Goal: Information Seeking & Learning: Compare options

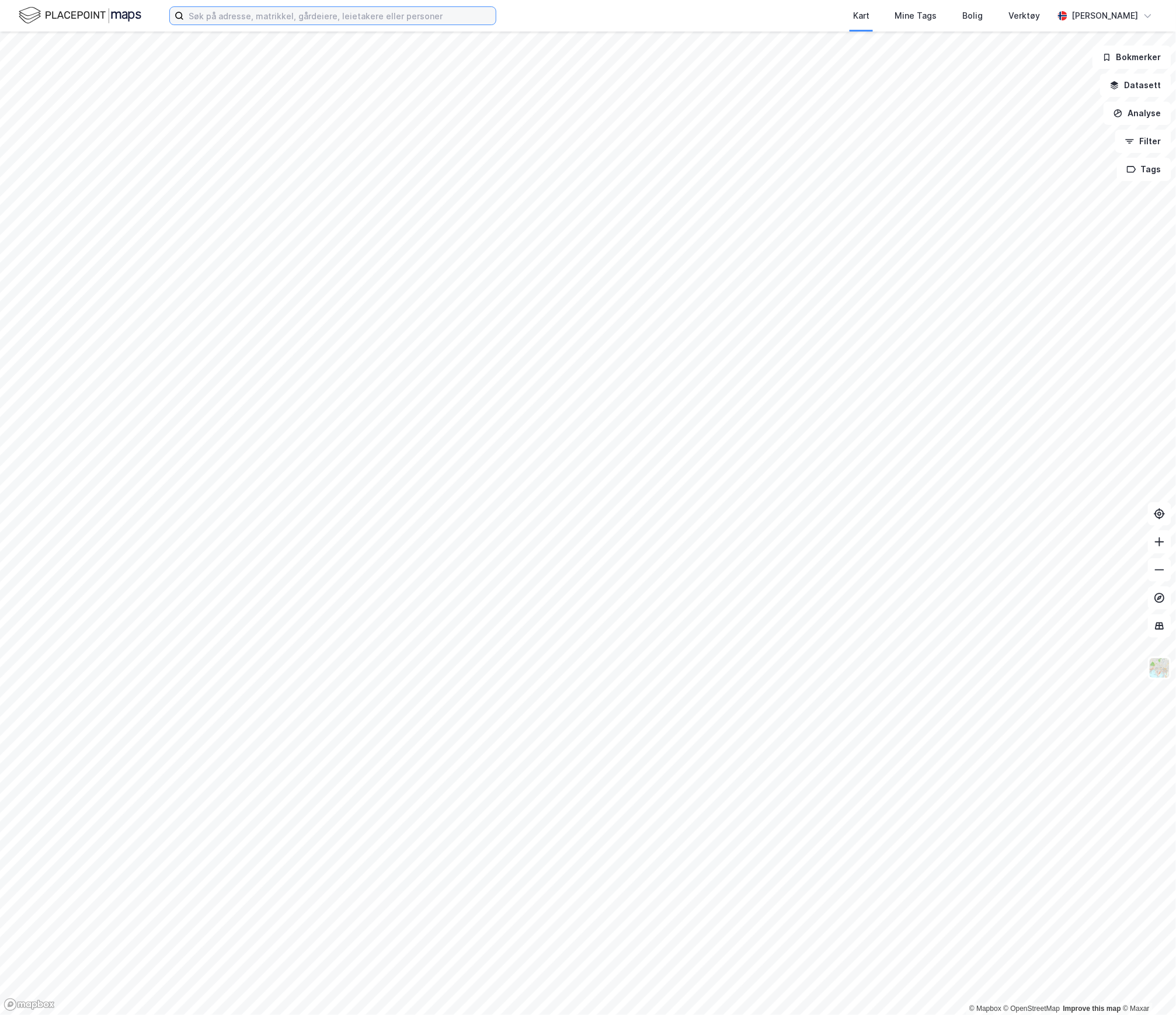
click at [252, 11] on input at bounding box center [340, 16] width 312 height 17
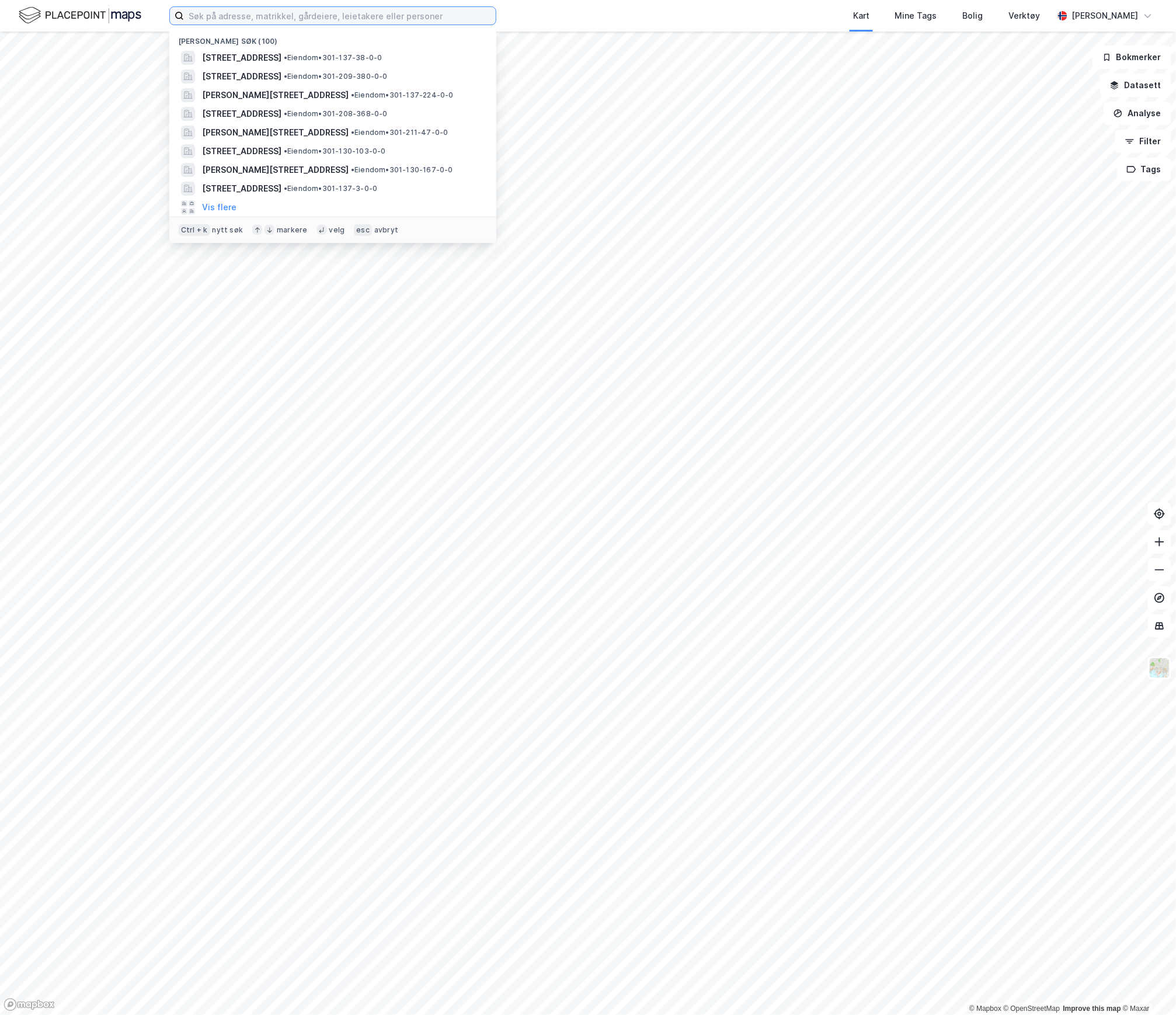
paste input "[PERSON_NAME][STREET_ADDRESS]"
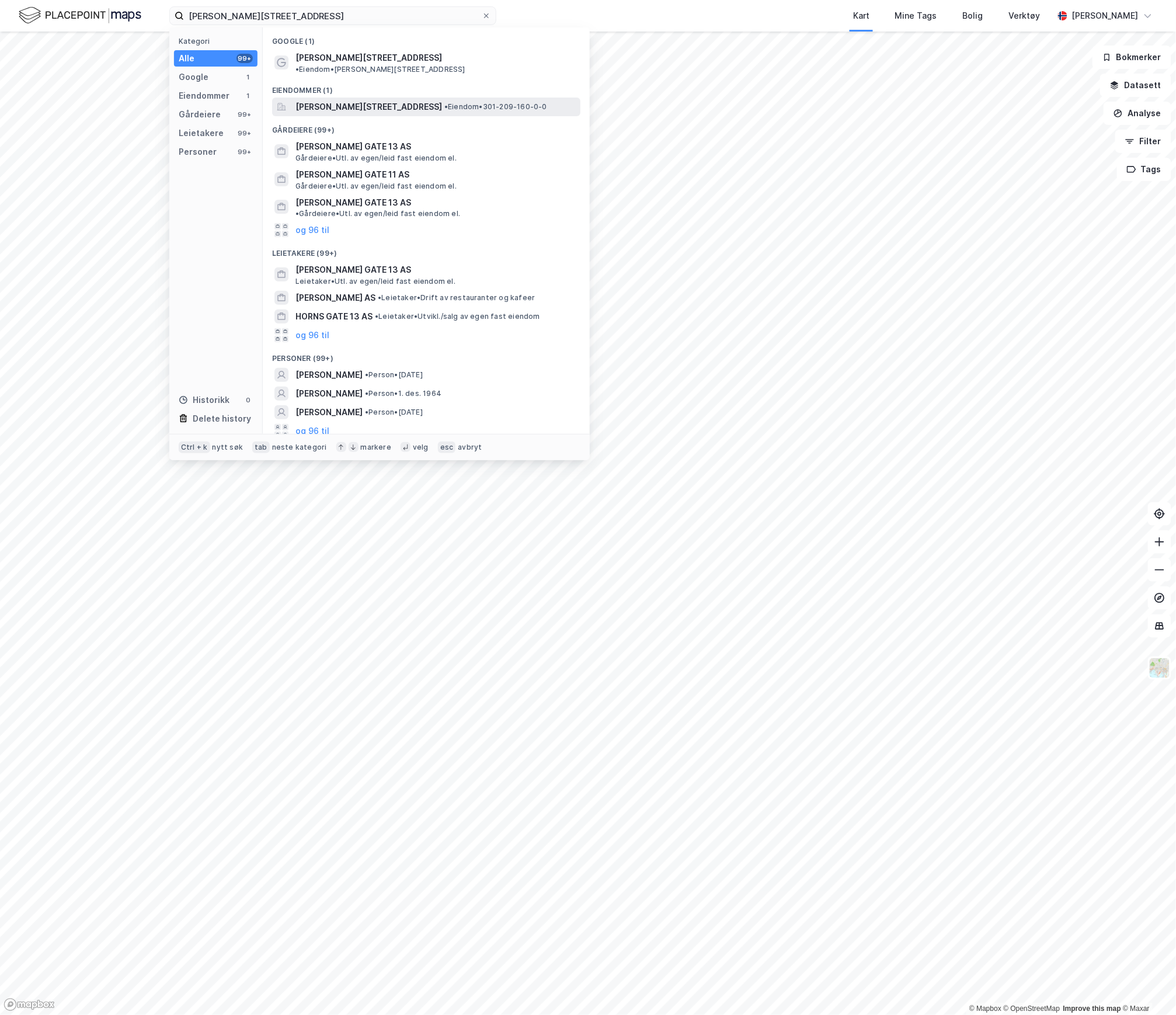
click at [328, 100] on span "[PERSON_NAME][STREET_ADDRESS]" at bounding box center [369, 106] width 146 height 14
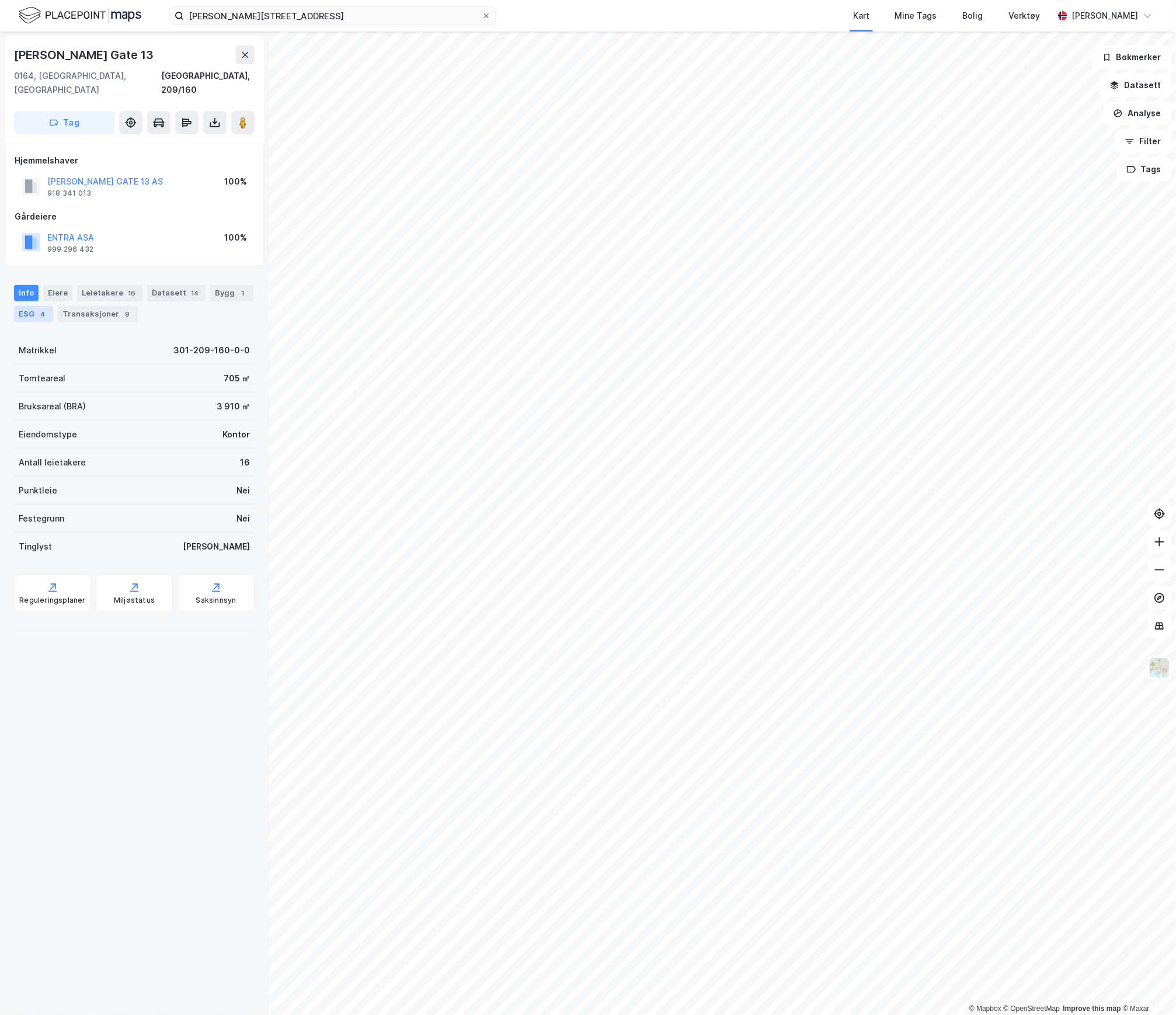
click at [53, 306] on div "ESG 4" at bounding box center [33, 314] width 39 height 17
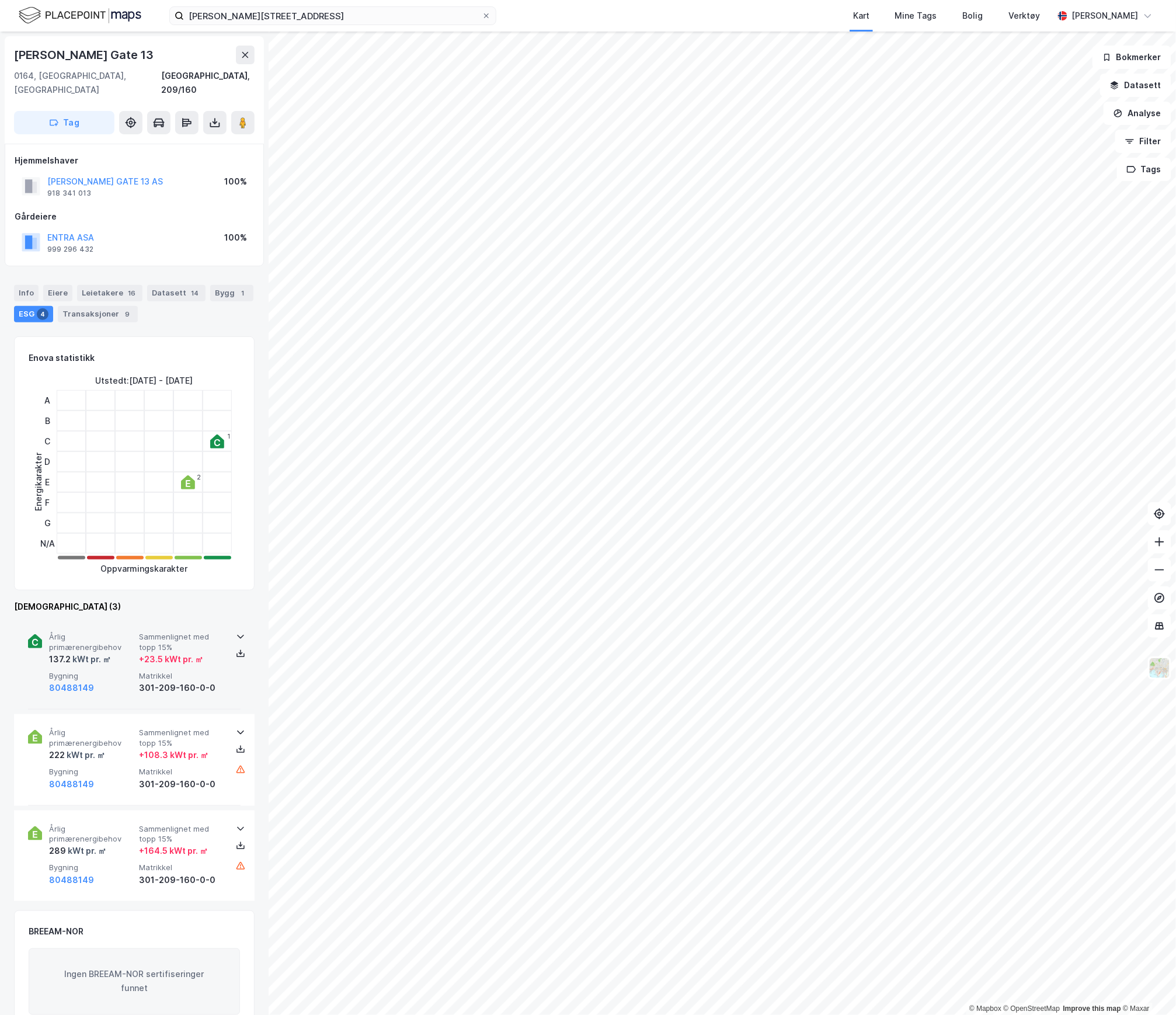
click at [122, 635] on span "Årlig primærenergibehov" at bounding box center [92, 642] width 85 height 20
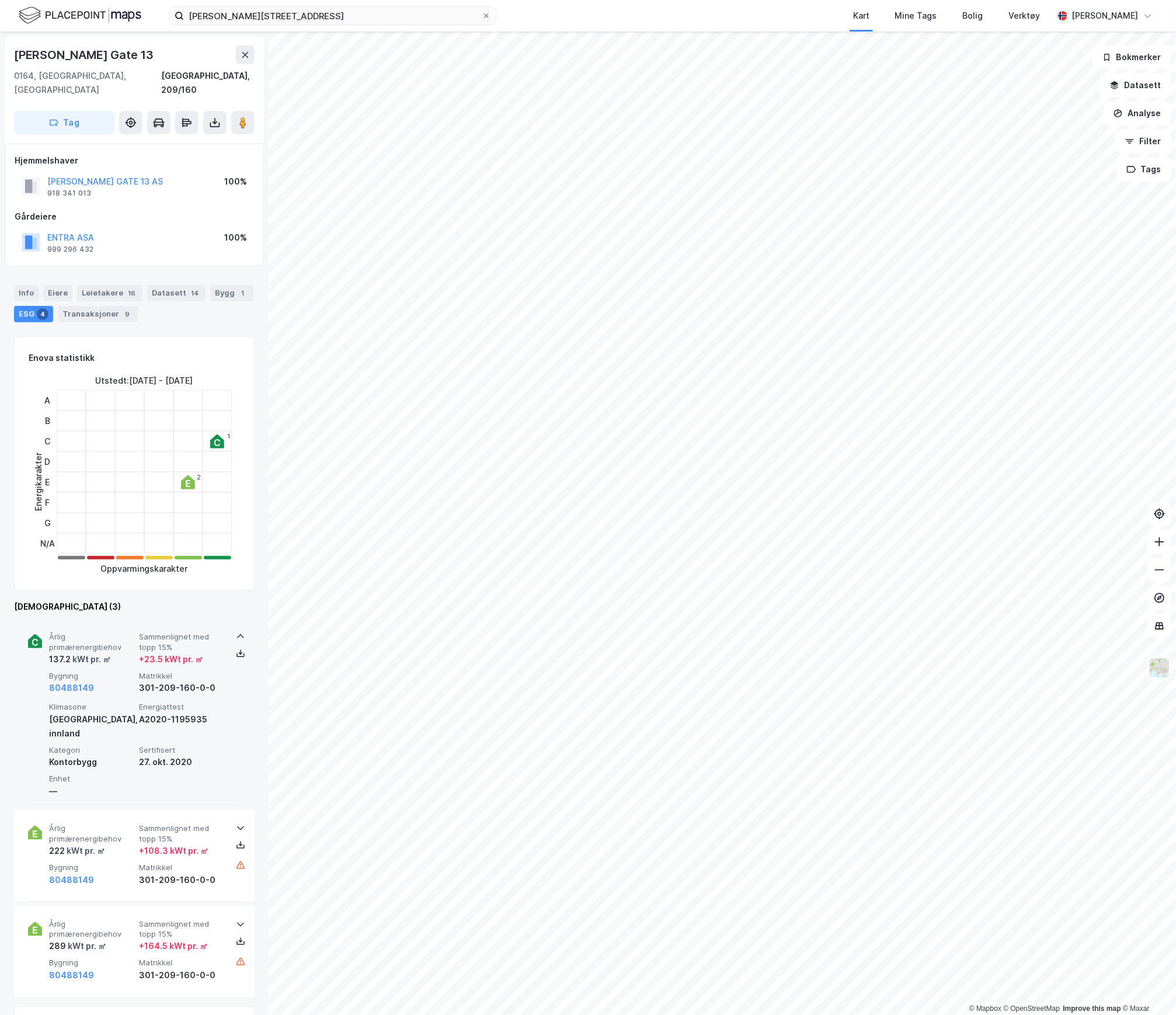
click at [122, 635] on span "Årlig primærenergibehov" at bounding box center [92, 642] width 85 height 20
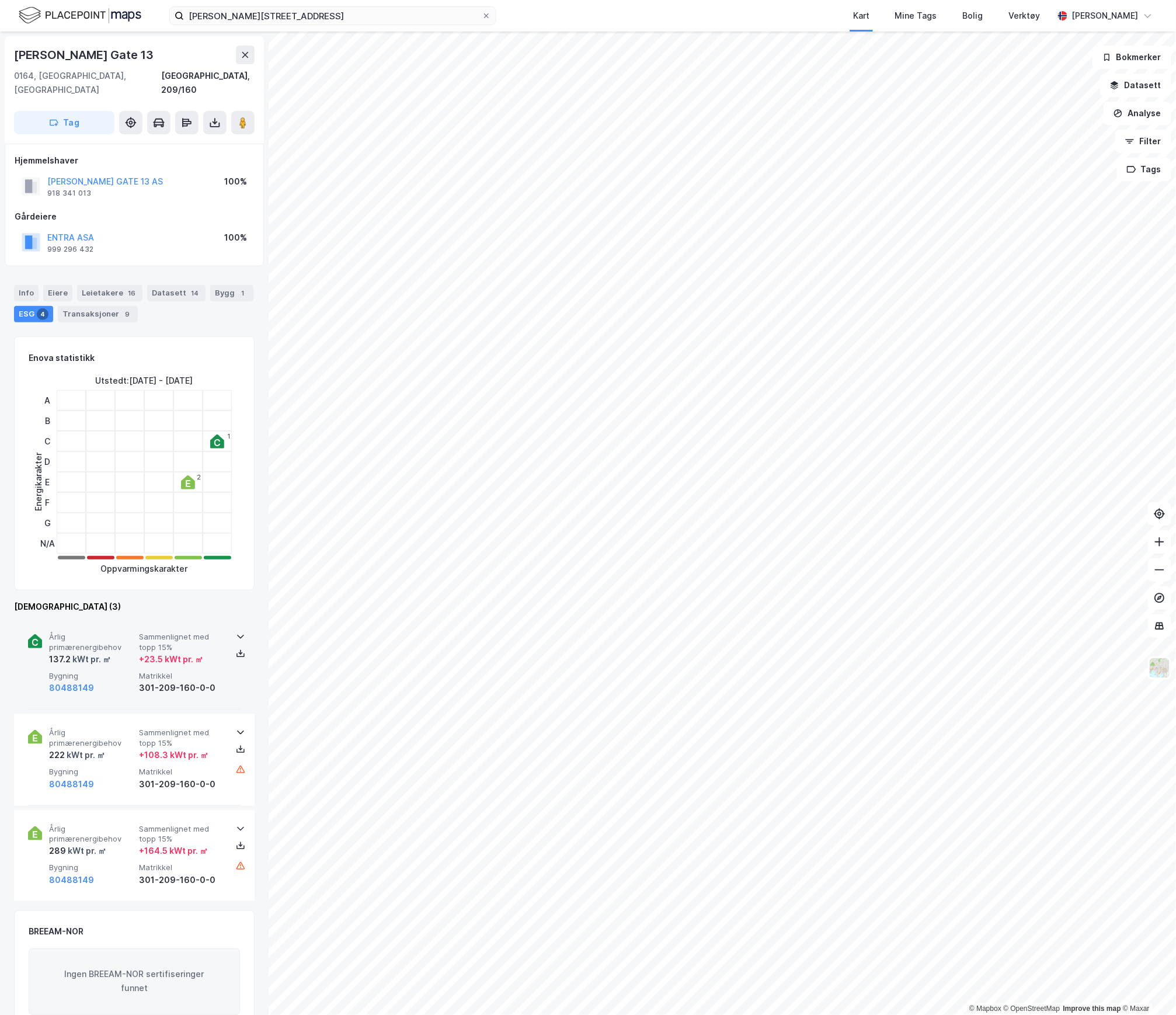
click at [122, 635] on span "Årlig primærenergibehov" at bounding box center [92, 642] width 85 height 20
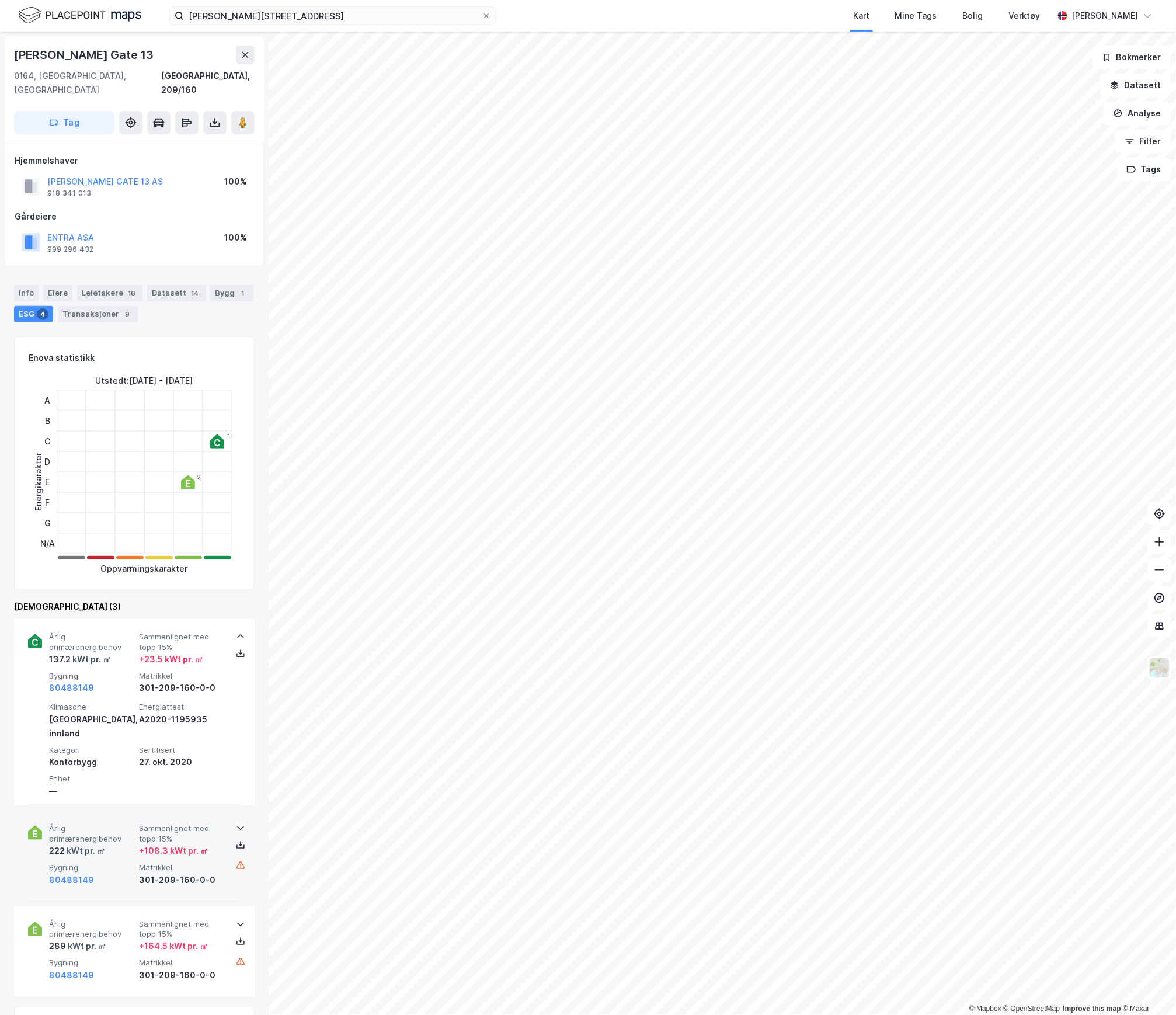
click at [108, 823] on span "Årlig primærenergibehov" at bounding box center [92, 833] width 85 height 20
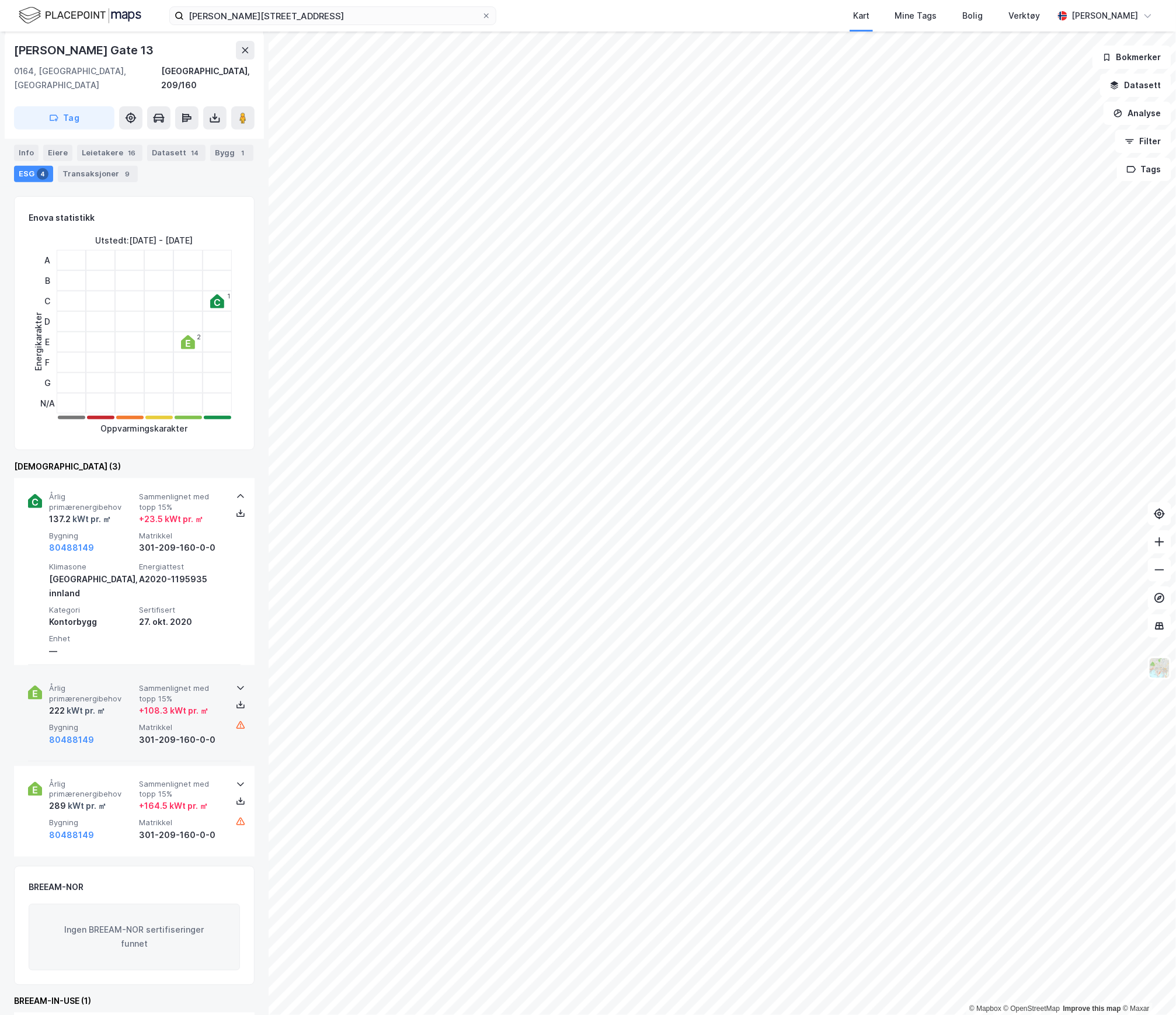
scroll to position [171, 0]
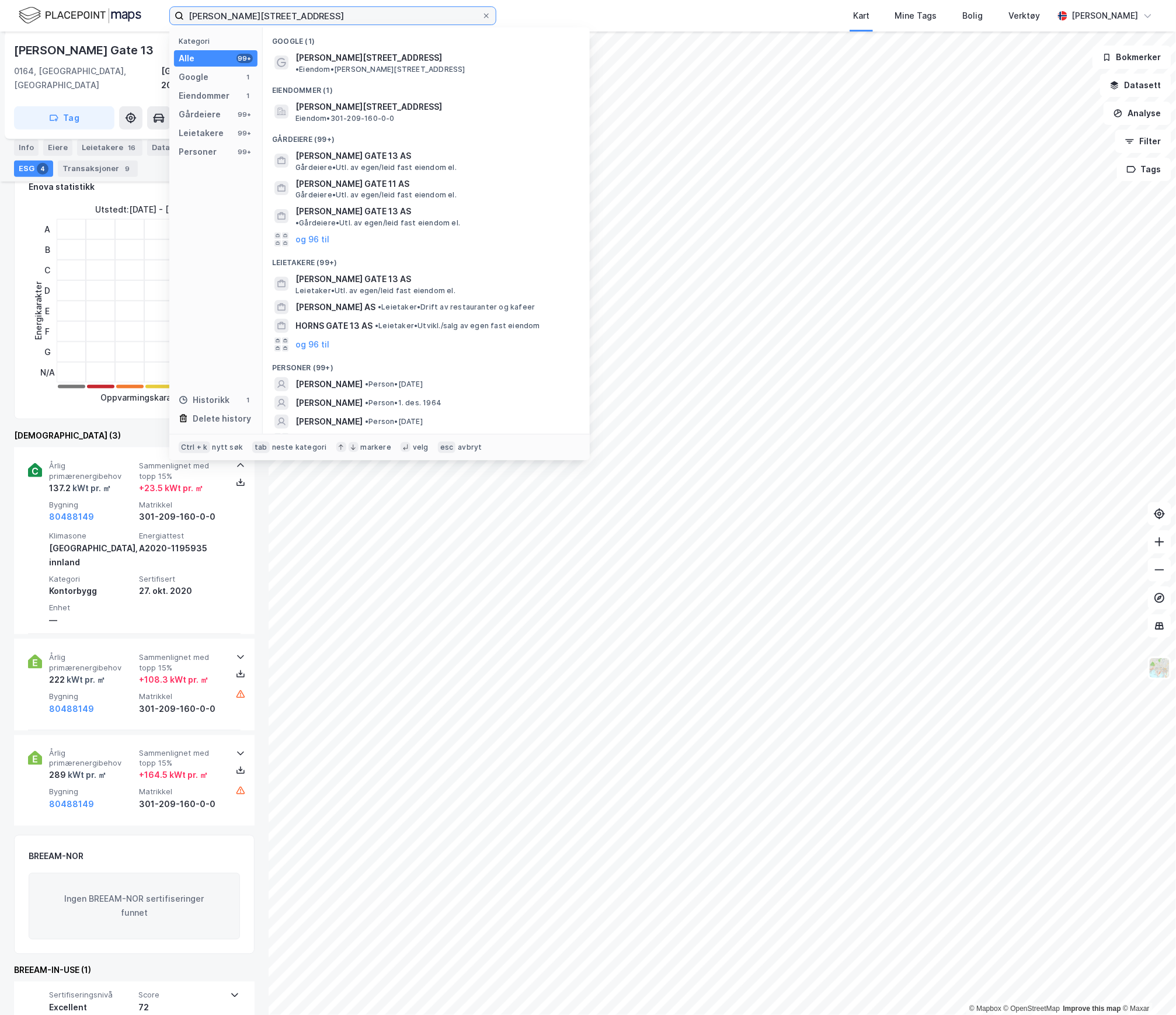
drag, startPoint x: 301, startPoint y: 15, endPoint x: 146, endPoint y: 12, distance: 155.0
click at [146, 12] on div "[PERSON_NAME][STREET_ADDRESS] Kategori Alle 99+ Google 1 Eiendommer 1 Gårdeiere…" at bounding box center [588, 16] width 1176 height 32
paste input "5 A"
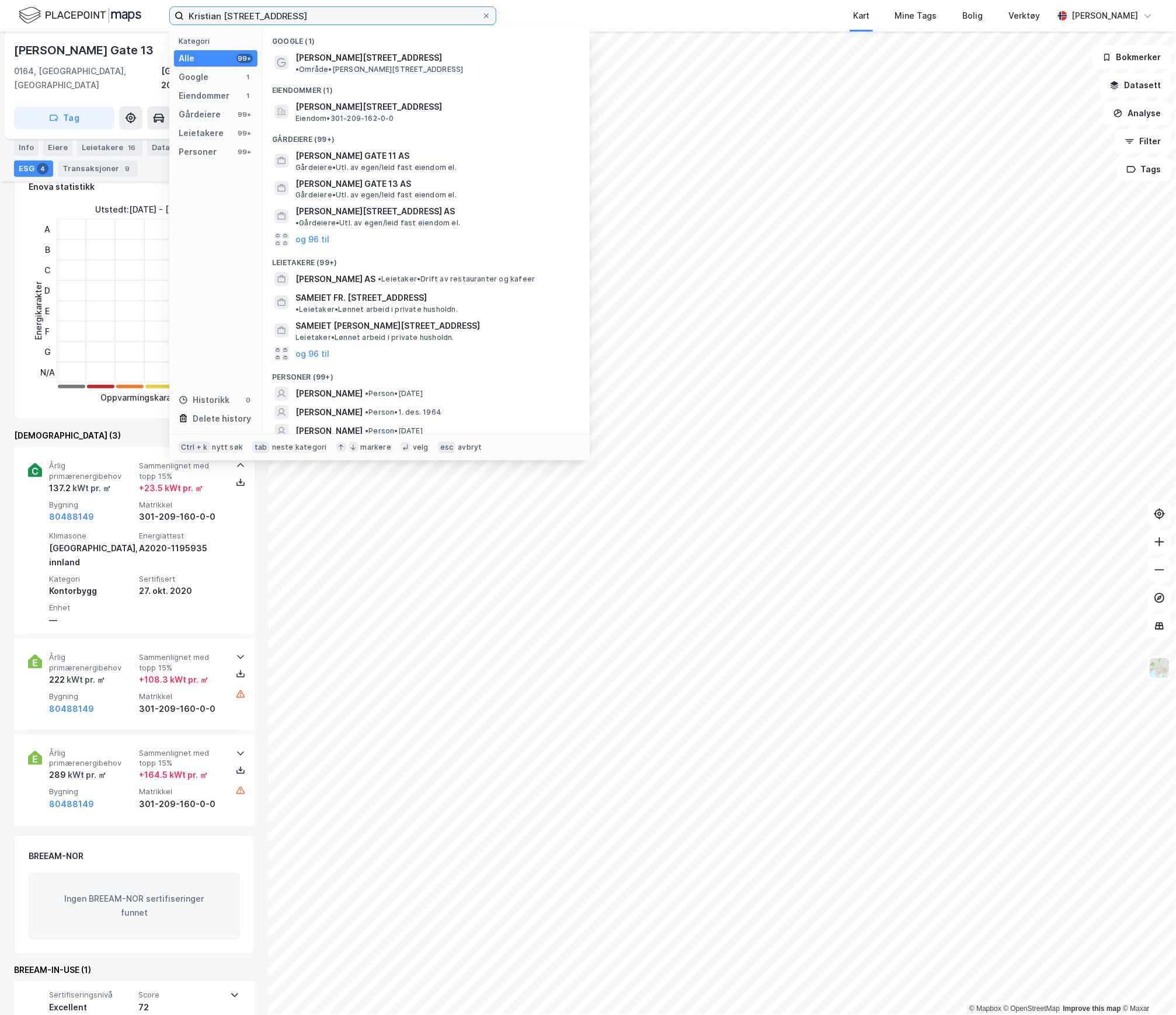
click at [292, 13] on input "Kristian [STREET_ADDRESS]" at bounding box center [332, 16] width 298 height 17
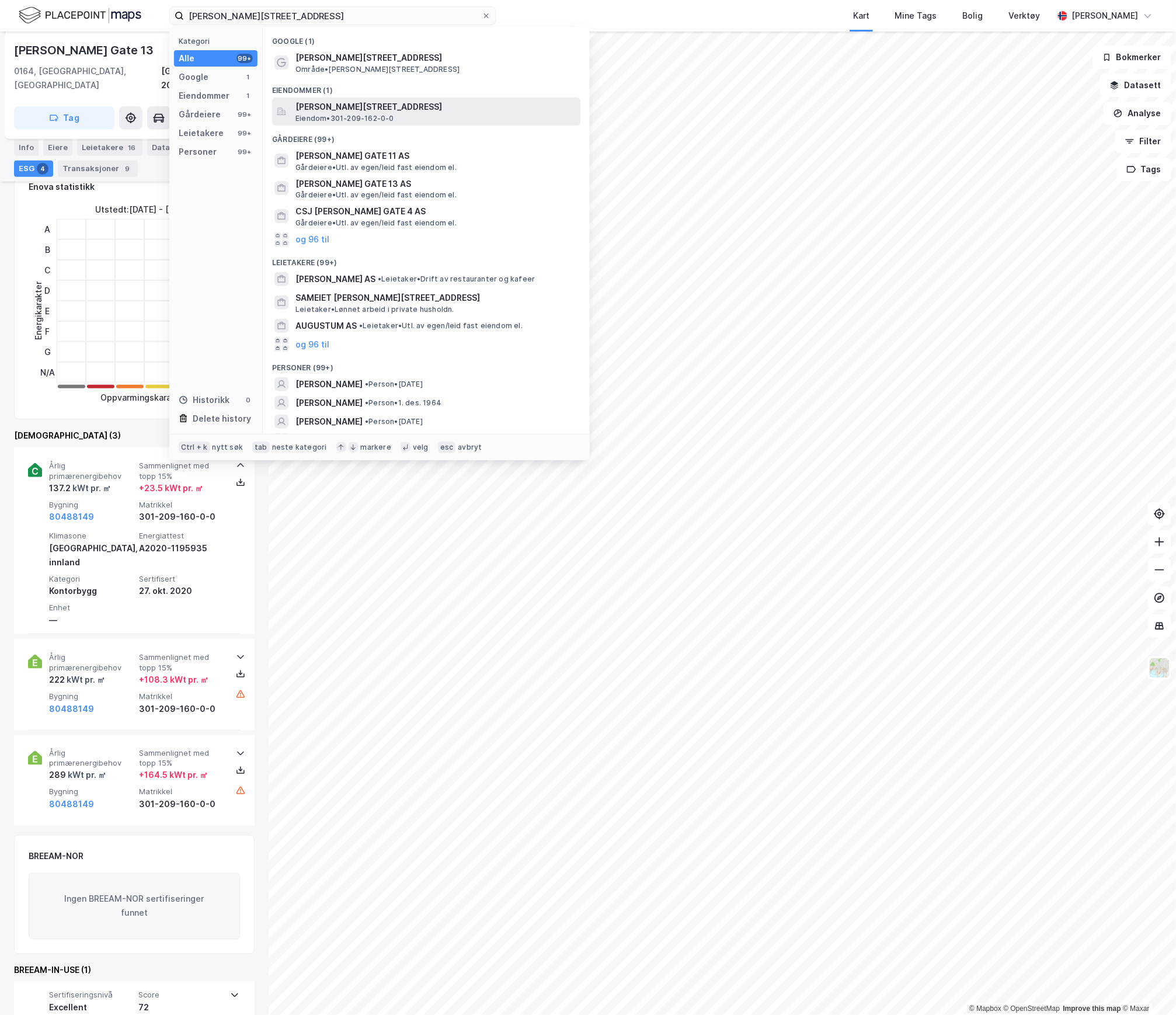
click at [398, 107] on span "[PERSON_NAME][STREET_ADDRESS]" at bounding box center [435, 106] width 280 height 14
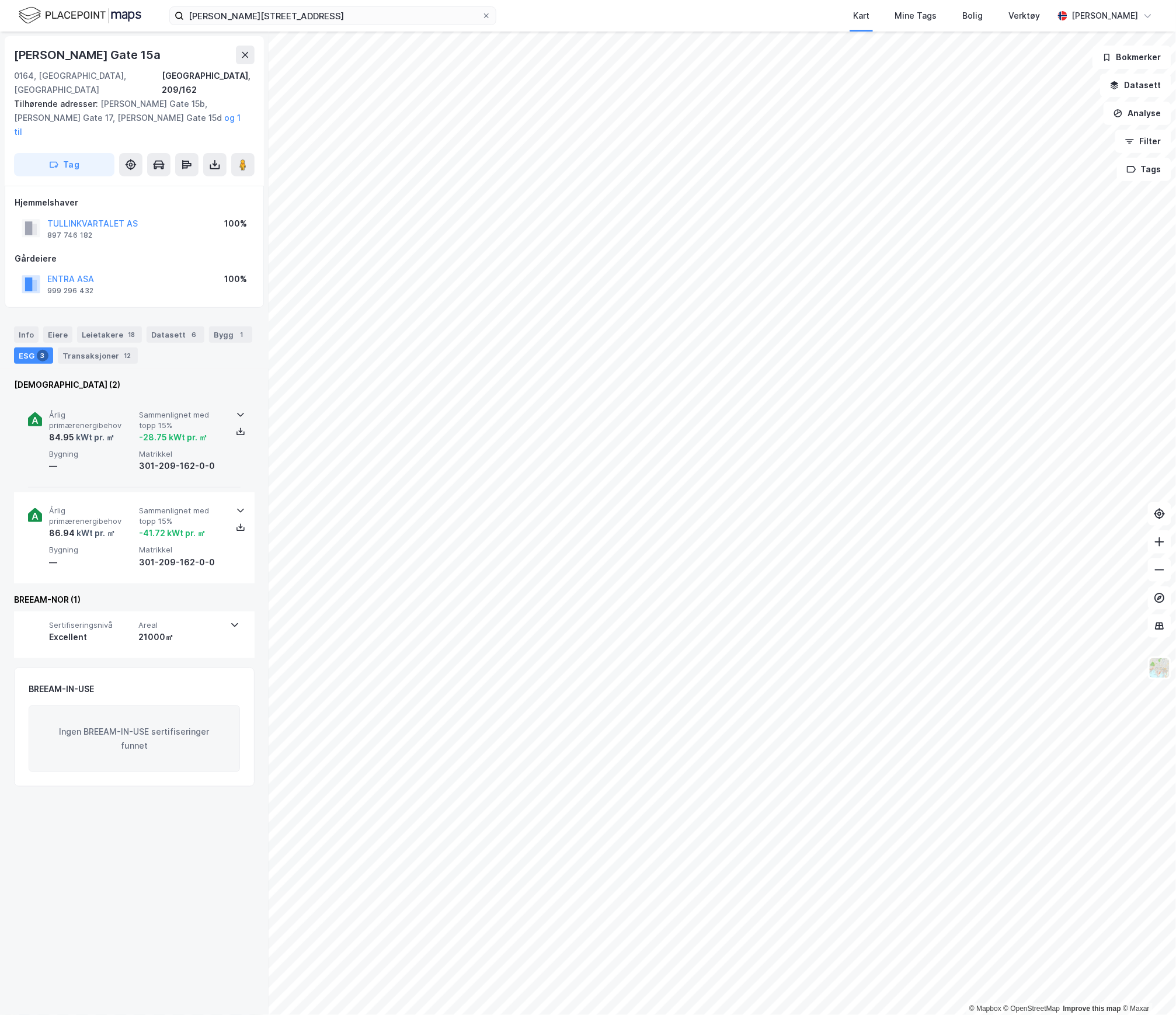
click at [101, 430] on div "kWt pr. ㎡" at bounding box center [94, 437] width 41 height 14
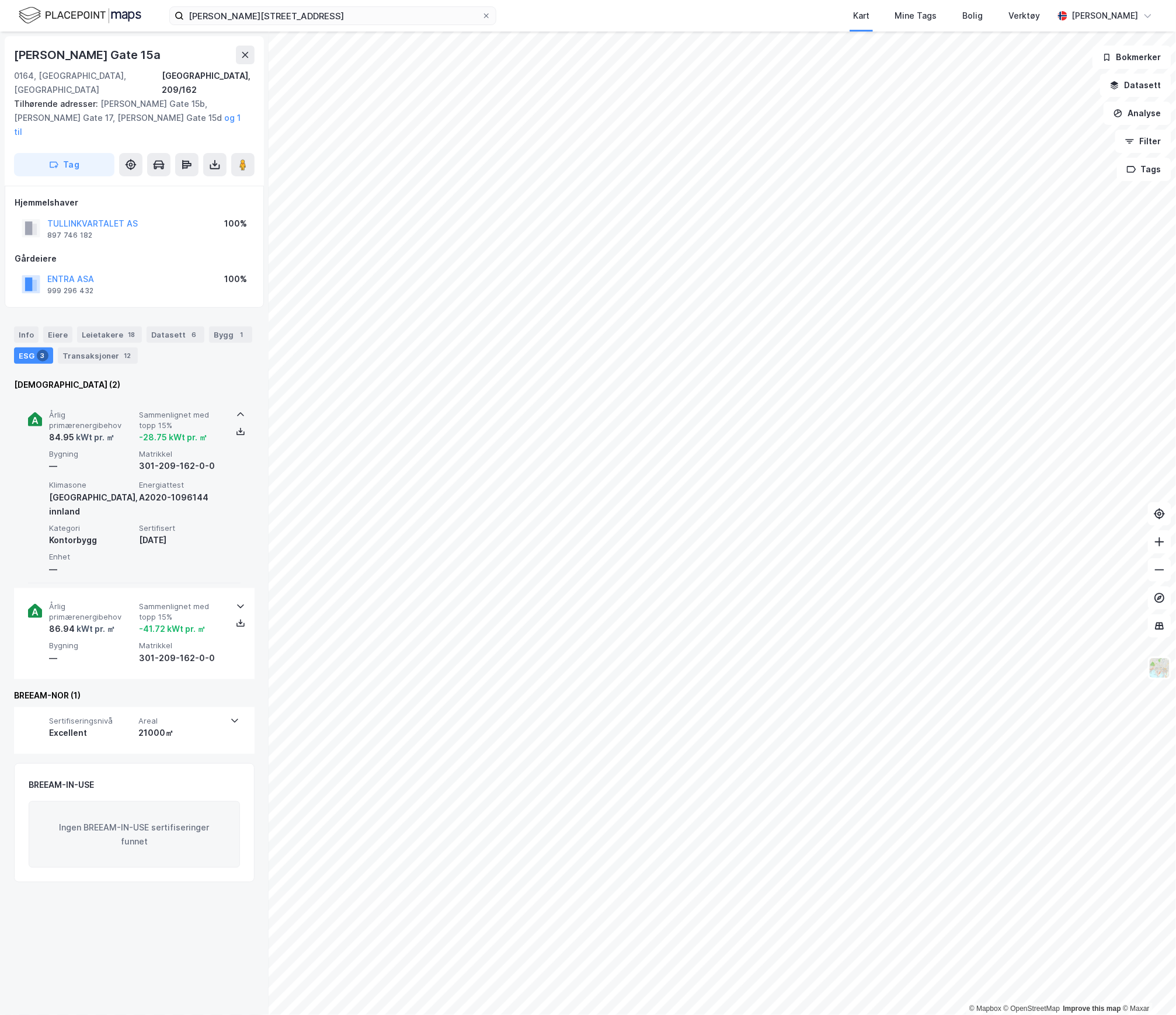
click at [113, 430] on div "84.95 kWt pr. ㎡" at bounding box center [92, 437] width 85 height 14
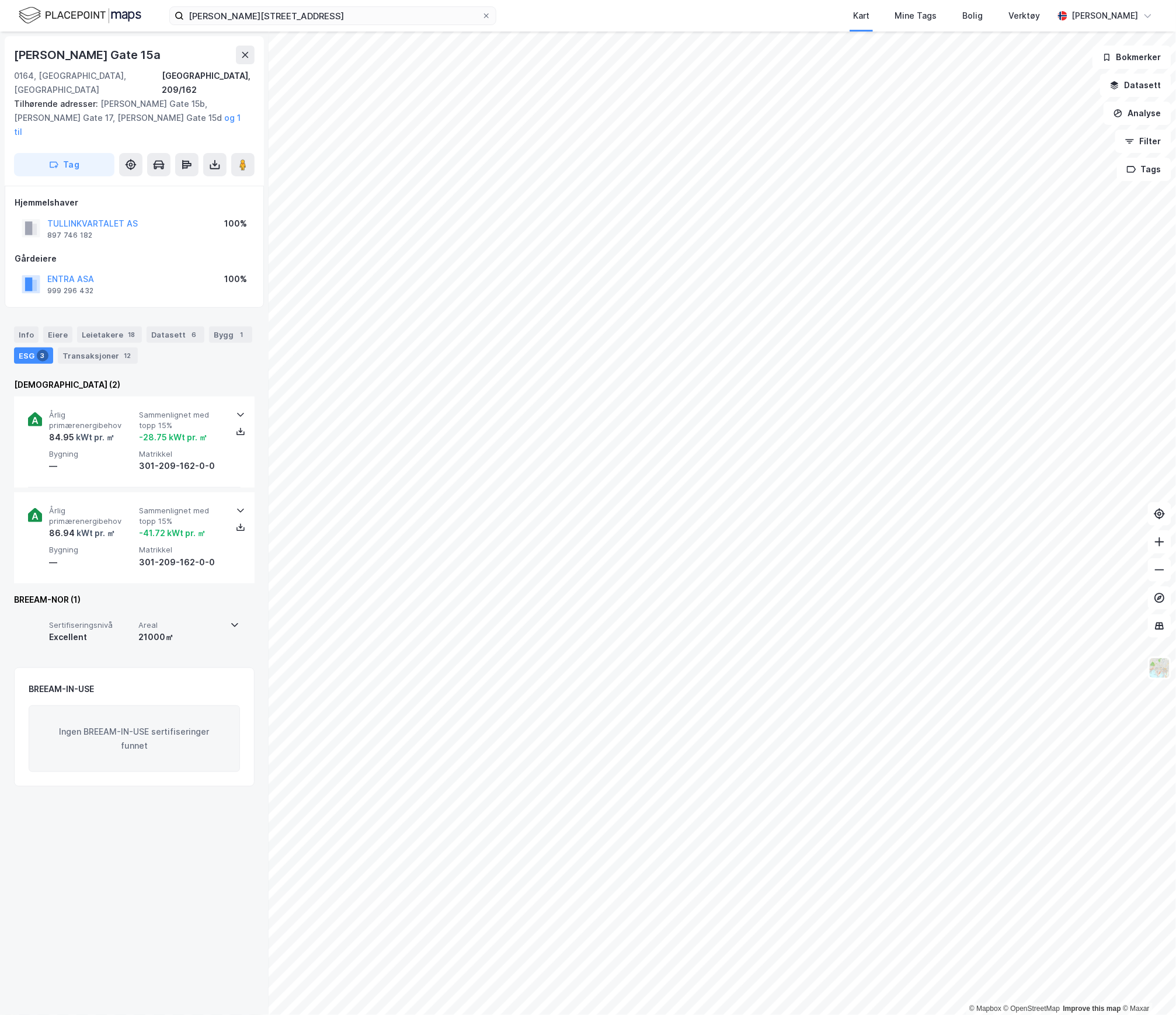
click at [106, 630] on div "Excellent" at bounding box center [91, 636] width 85 height 14
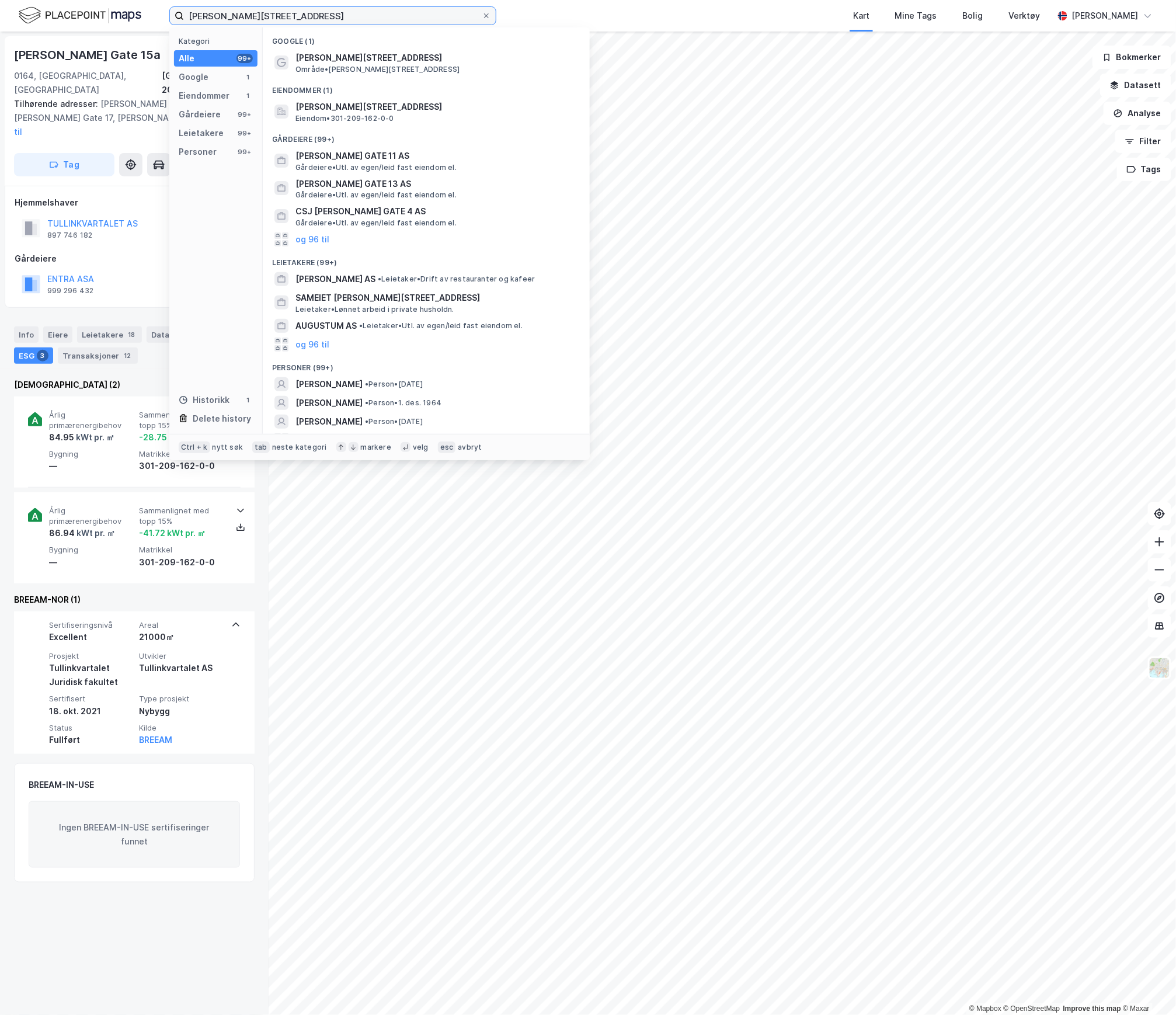
drag, startPoint x: 303, startPoint y: 15, endPoint x: 118, endPoint y: 20, distance: 185.1
click at [118, 20] on div "Kristian [STREET_ADDRESS] Kategori Alle 99+ Google 1 Eiendommer 1 Gårdeiere 99+…" at bounding box center [588, 16] width 1176 height 32
paste input "Løkketangen 2"
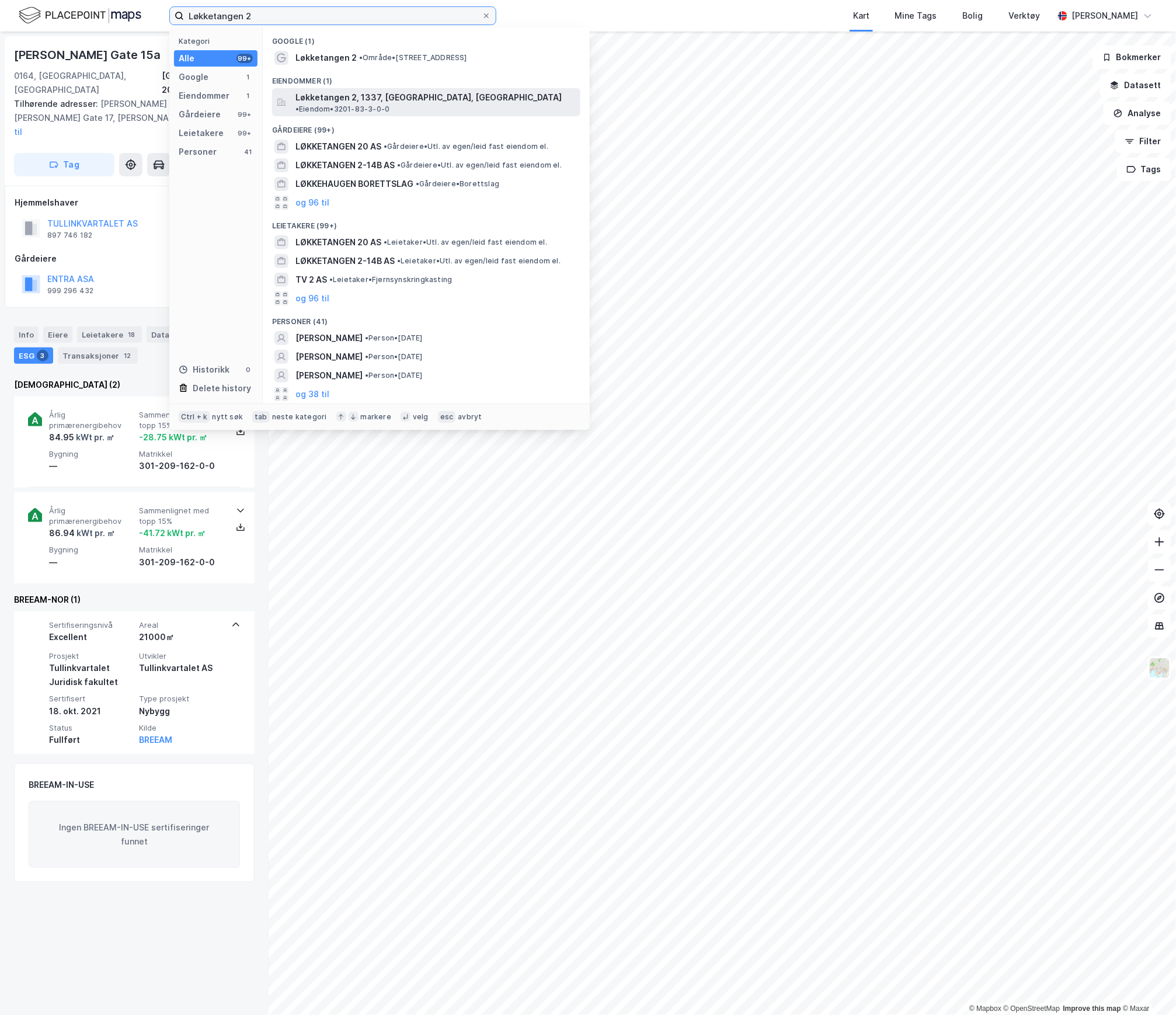
type input "Løkketangen 2"
click at [337, 92] on span "Løkketangen 2, 1337, [GEOGRAPHIC_DATA], [GEOGRAPHIC_DATA]" at bounding box center [429, 97] width 266 height 14
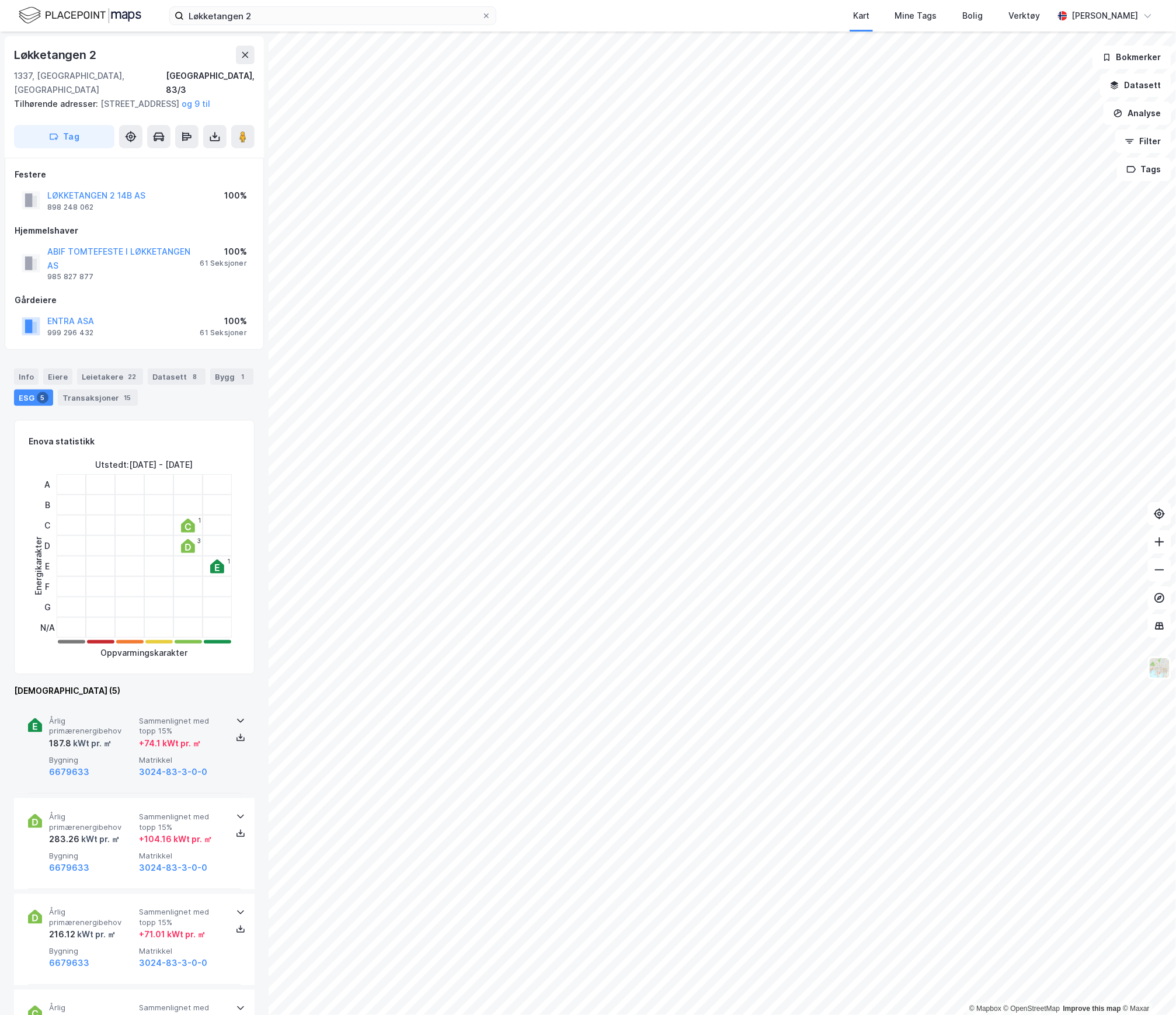
click at [120, 736] on div "187.8 kWt pr. ㎡" at bounding box center [92, 743] width 85 height 14
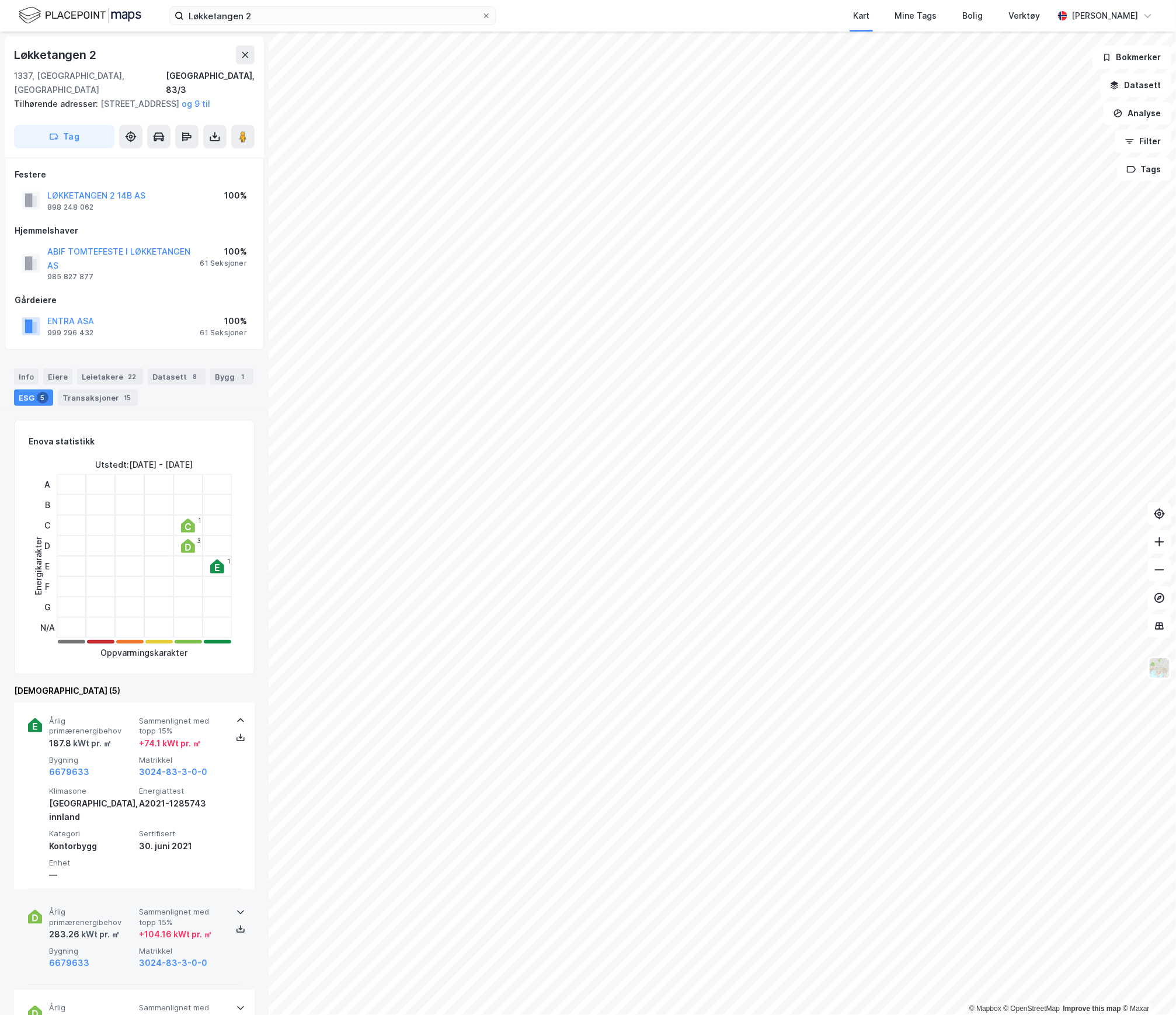
click at [131, 907] on span "Årlig primærenergibehov" at bounding box center [92, 917] width 85 height 20
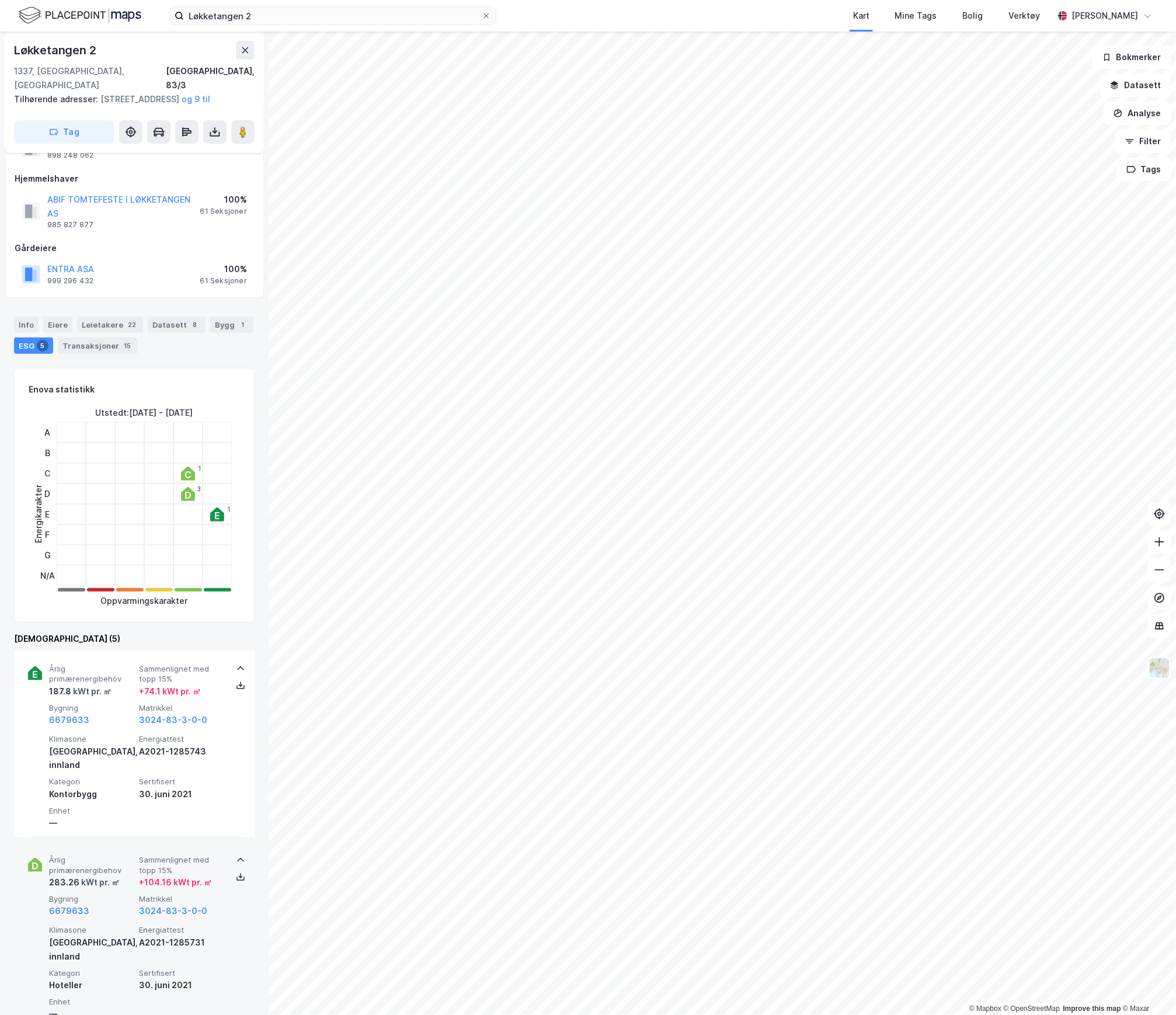
scroll to position [77, 0]
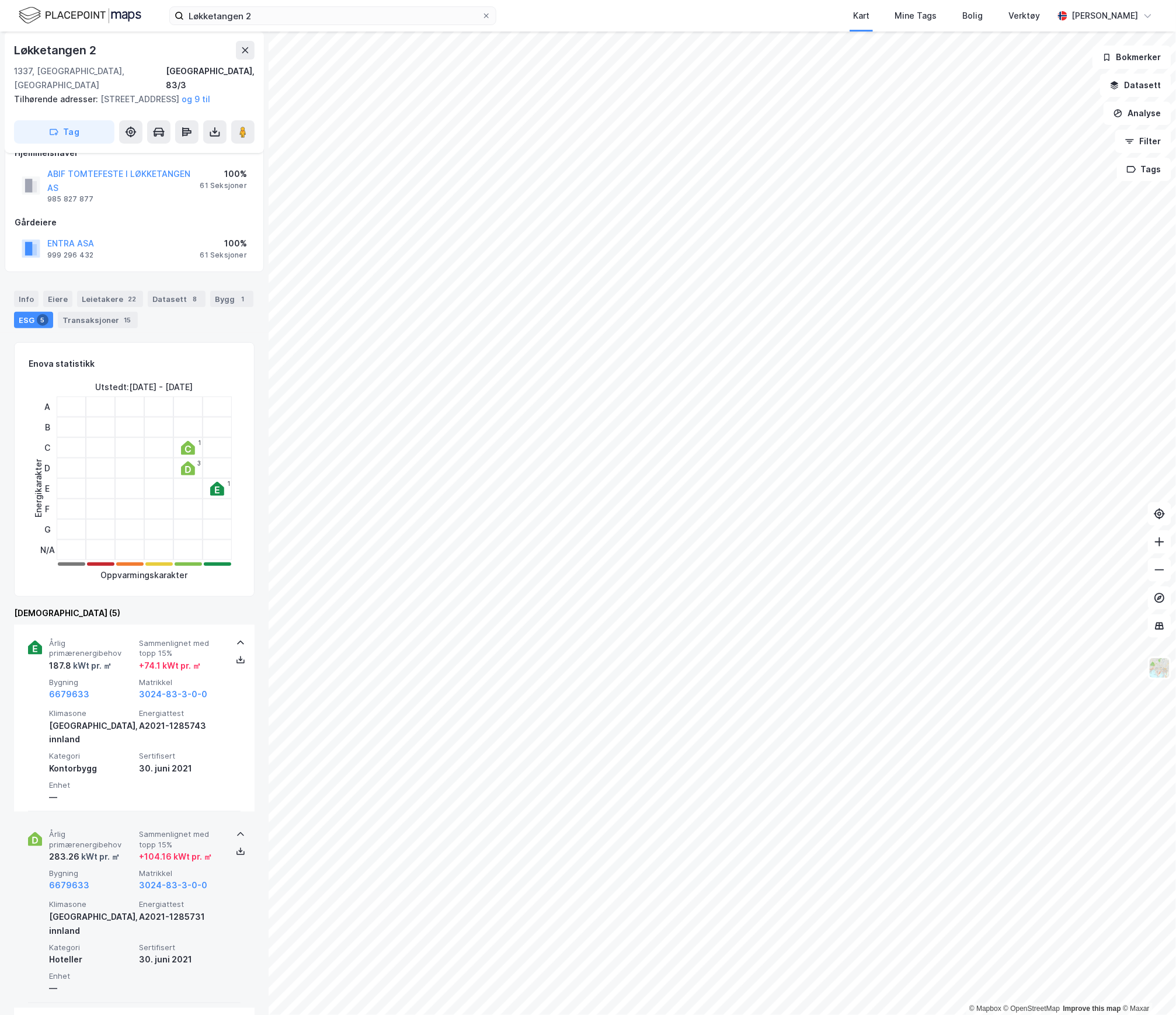
click at [119, 869] on div "Årlig primærenergibehov 283.26 kWt pr. ㎡ Sammenlignet med topp 15% + 104.16 kWt…" at bounding box center [135, 909] width 213 height 187
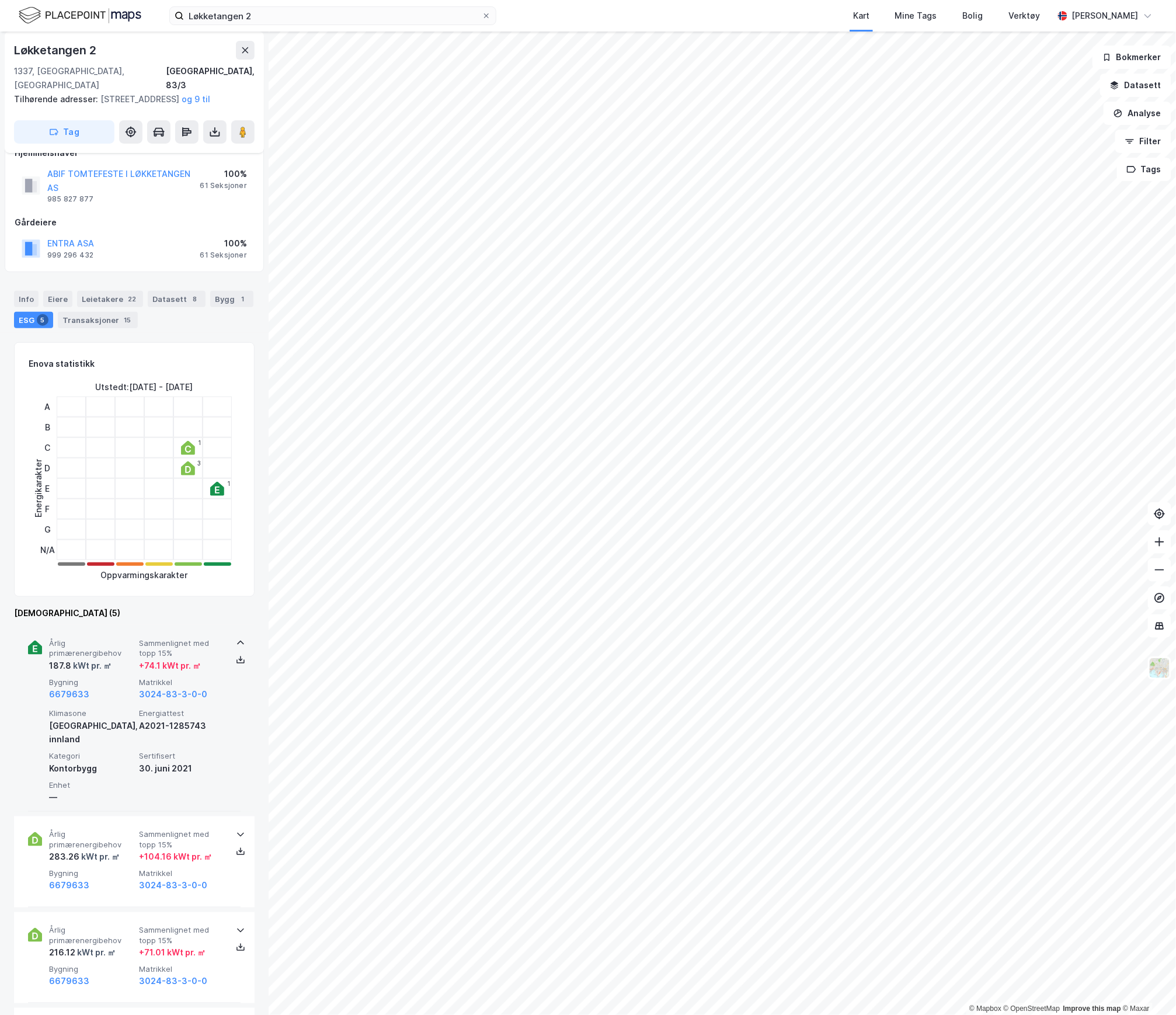
click at [112, 708] on span "Klimasone" at bounding box center [92, 713] width 85 height 10
click at [117, 659] on div "187.8 kWt pr. ㎡" at bounding box center [92, 665] width 85 height 14
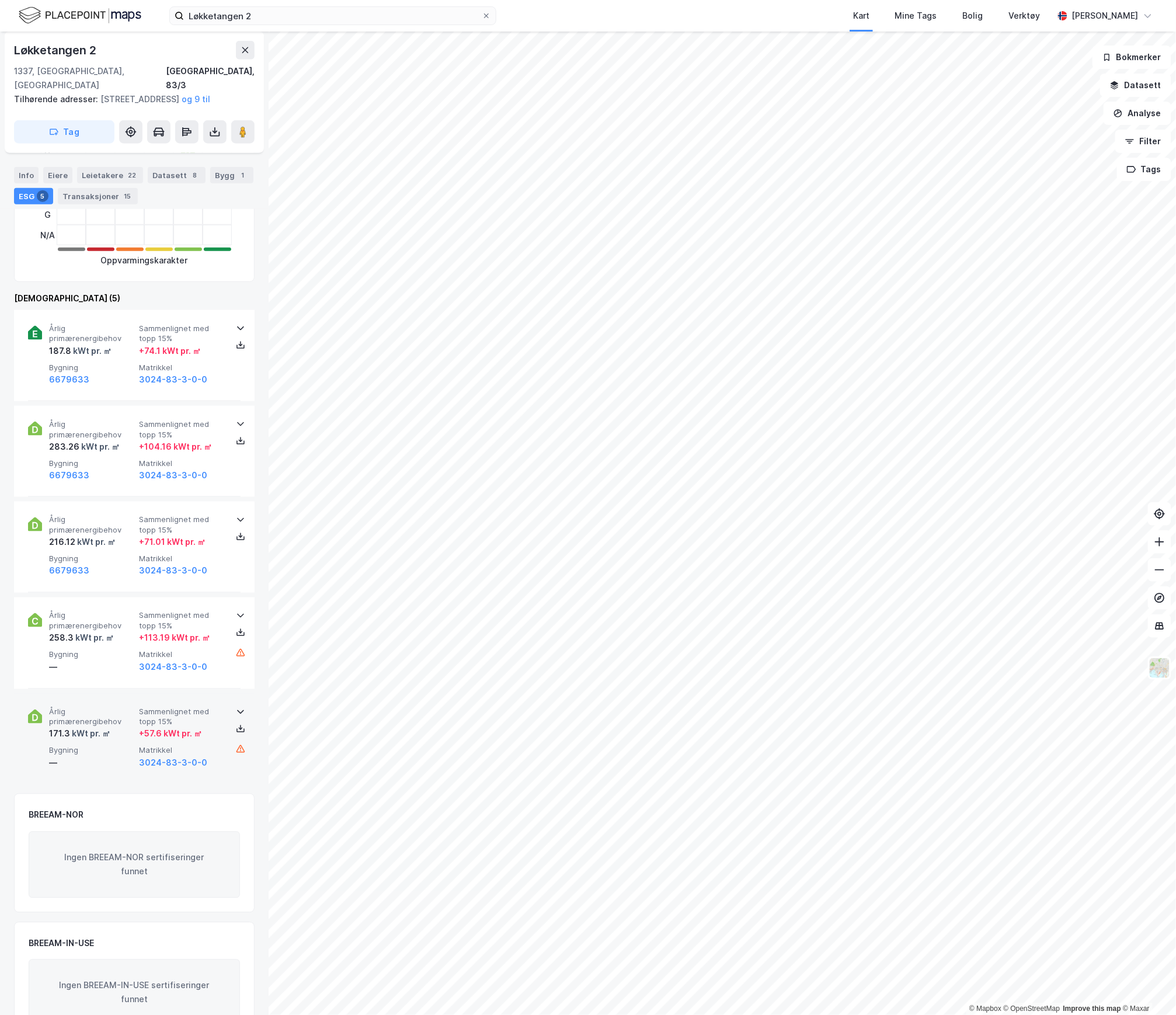
scroll to position [418, 0]
